Goal: Find specific page/section: Find specific page/section

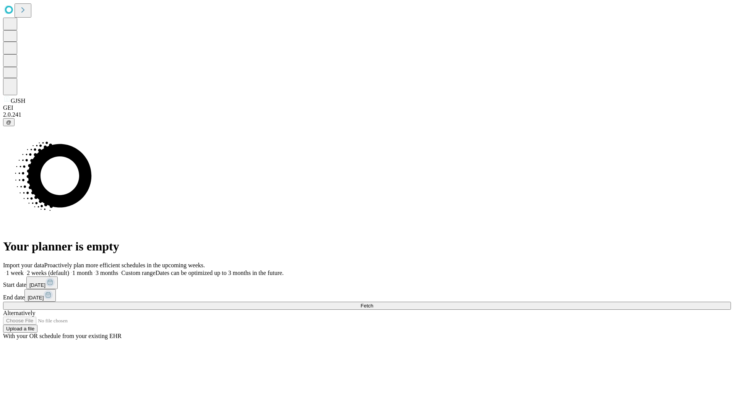
click at [373, 303] on span "Fetch" at bounding box center [366, 306] width 13 height 6
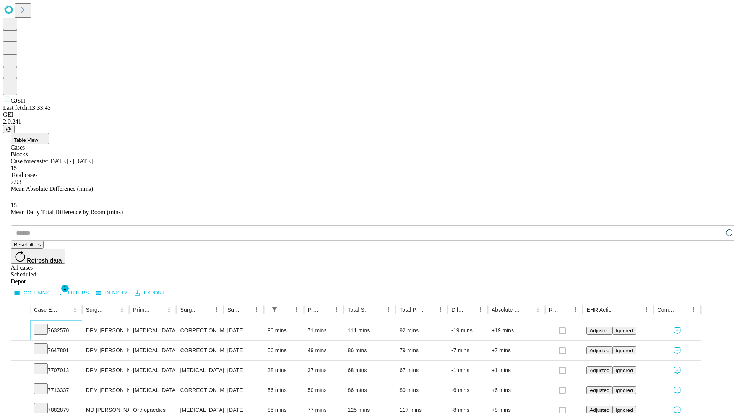
click at [45, 324] on icon at bounding box center [41, 328] width 8 height 8
